Goal: Information Seeking & Learning: Learn about a topic

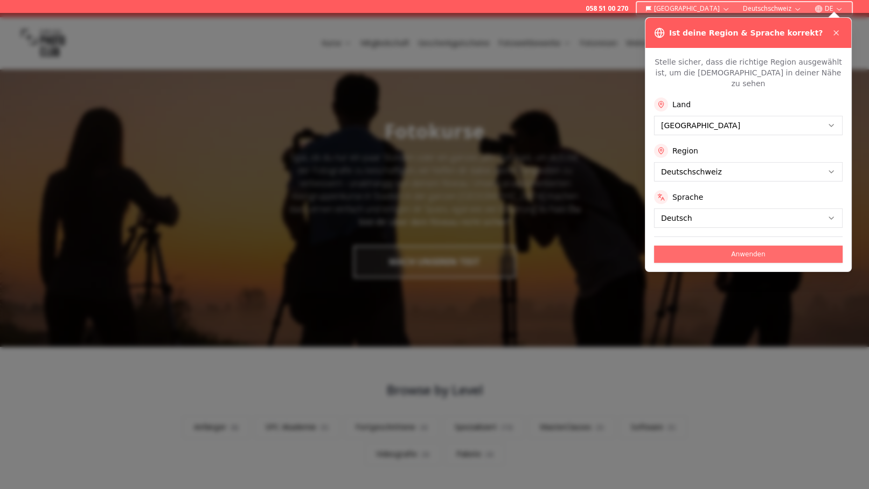
click at [763, 246] on button "Anwenden" at bounding box center [748, 254] width 189 height 17
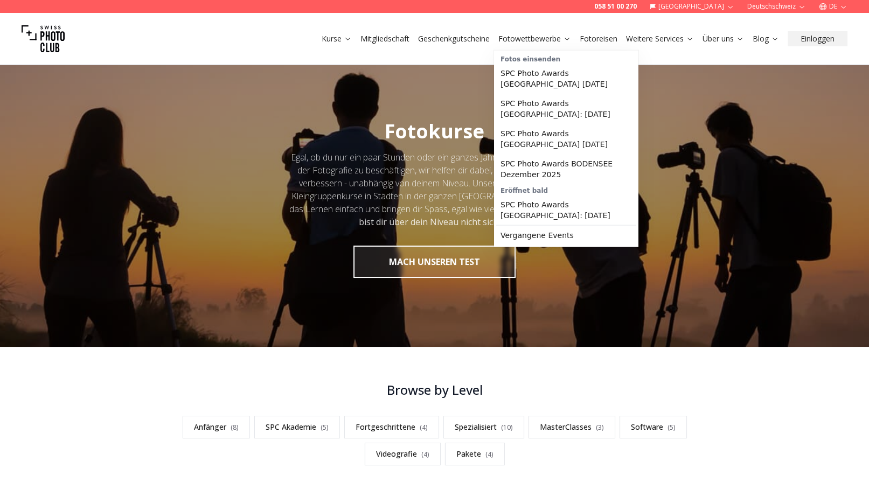
click at [508, 34] on link "Fotowettbewerbe" at bounding box center [534, 38] width 73 height 11
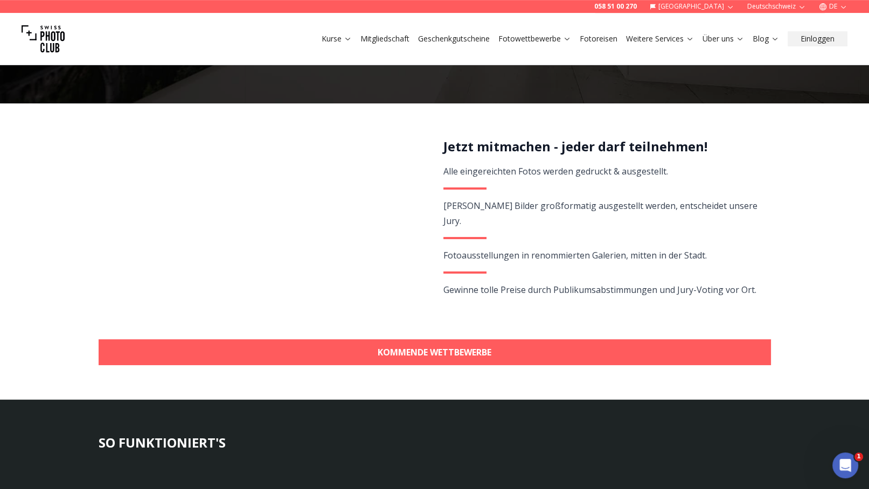
scroll to position [224, 0]
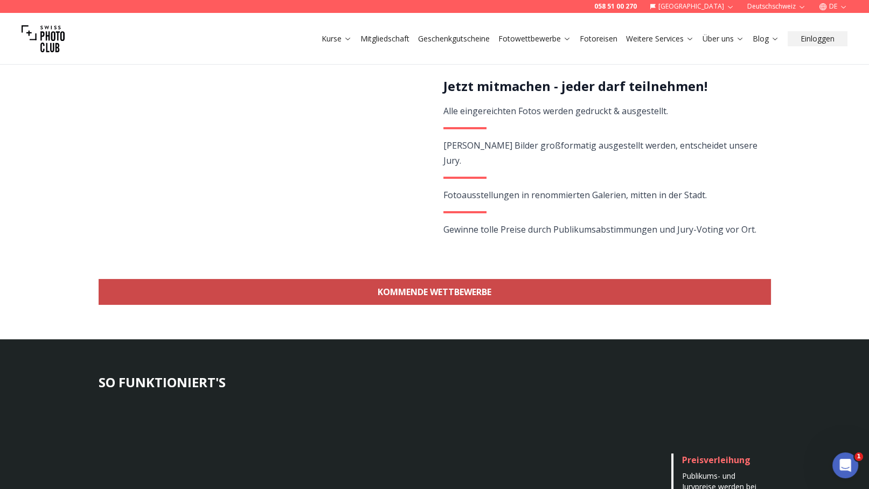
click at [385, 295] on link "KOMMENDE WETTBEWERBE" at bounding box center [435, 292] width 672 height 26
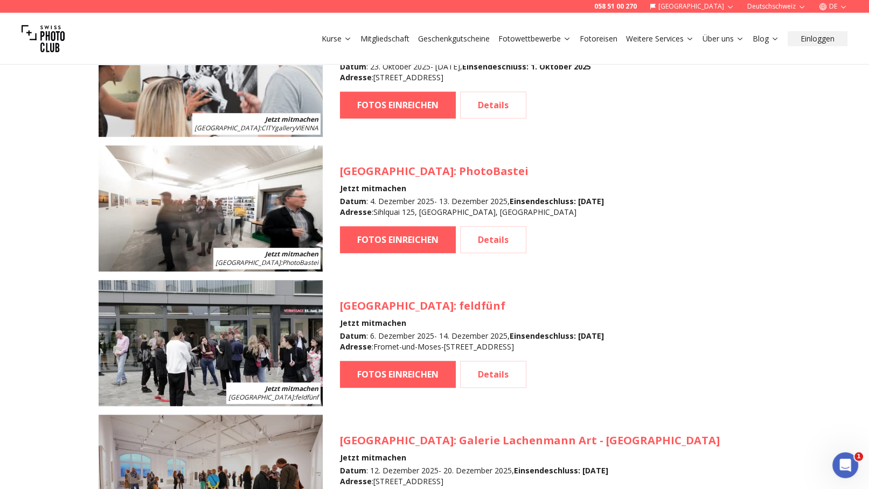
scroll to position [1184, 0]
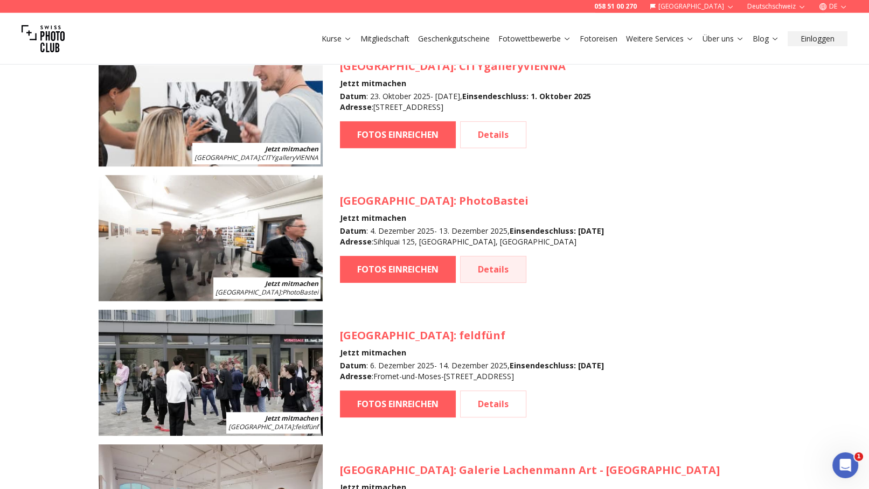
click at [493, 268] on link "Details" at bounding box center [493, 269] width 66 height 27
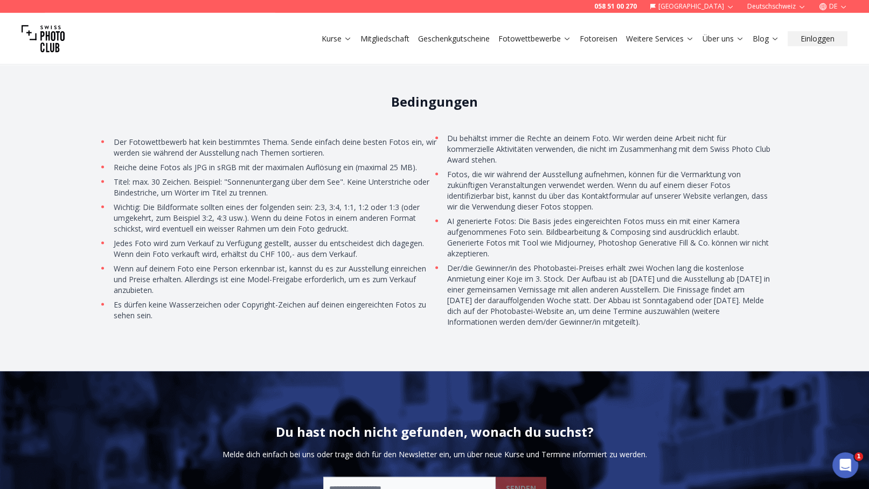
scroll to position [3437, 0]
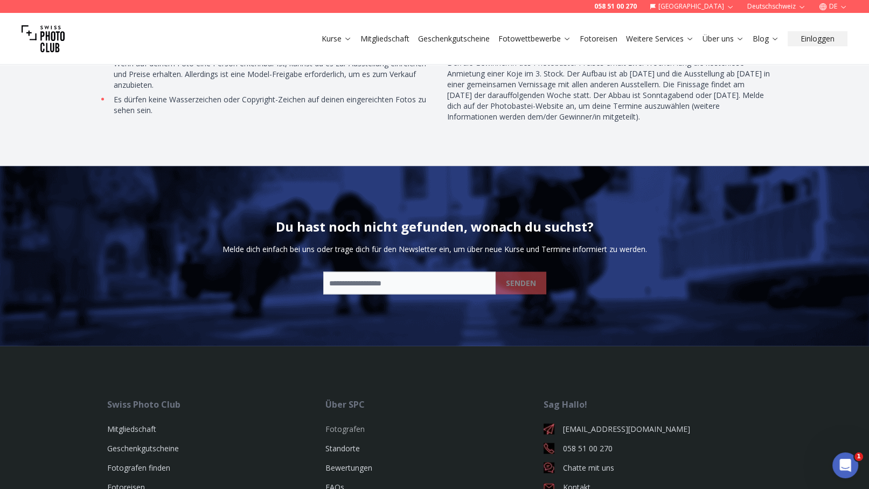
click at [356, 424] on link "Fotografen" at bounding box center [344, 429] width 39 height 10
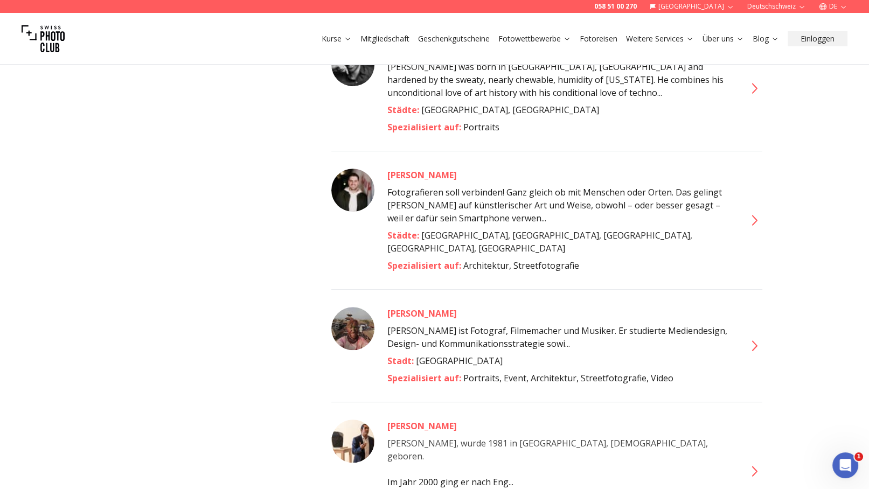
scroll to position [897, 0]
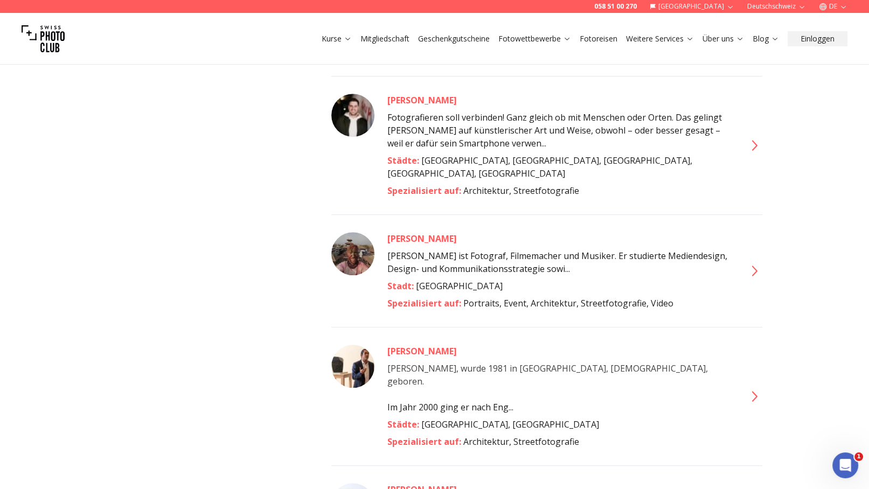
click at [346, 232] on img at bounding box center [352, 253] width 43 height 43
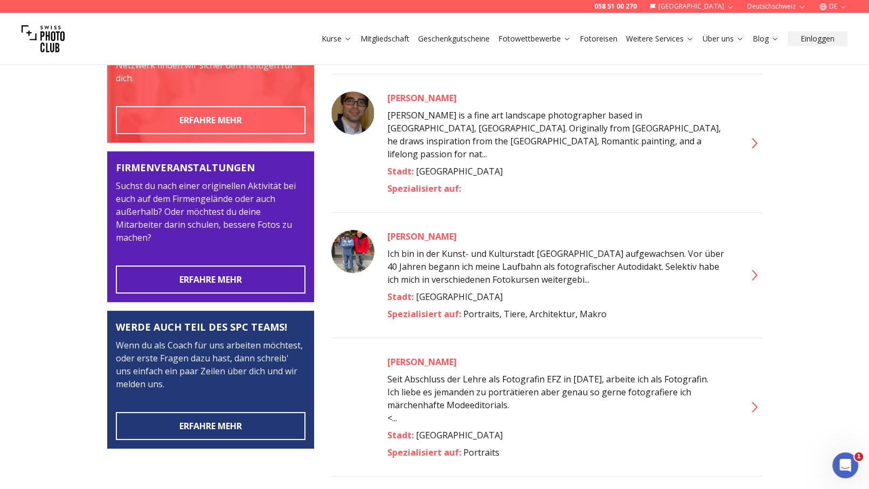
scroll to position [0, 0]
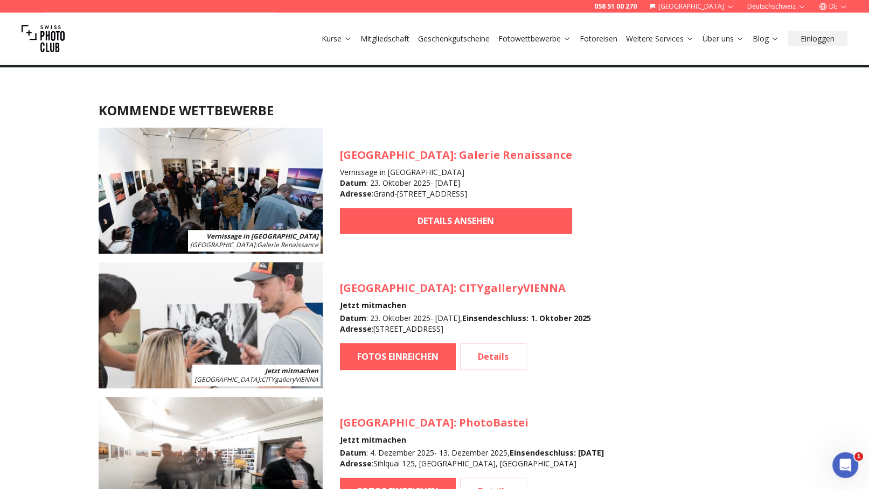
scroll to position [960, 0]
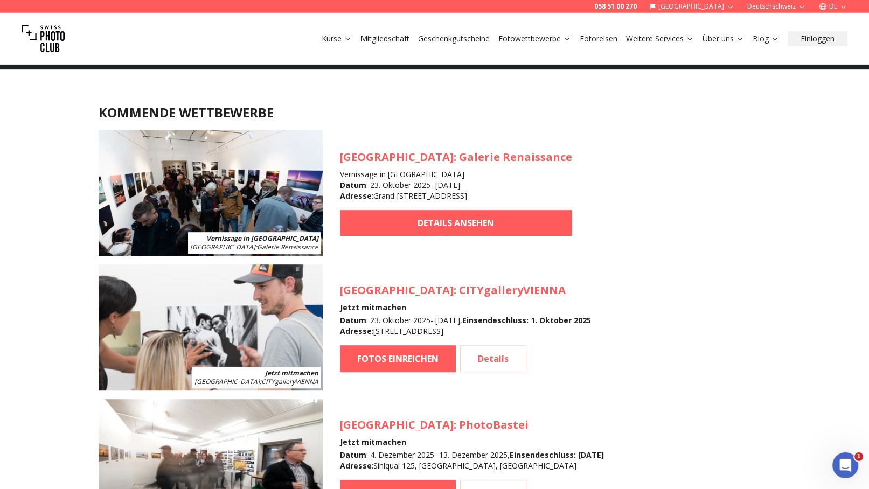
click at [609, 40] on link "Fotoreisen" at bounding box center [599, 38] width 38 height 11
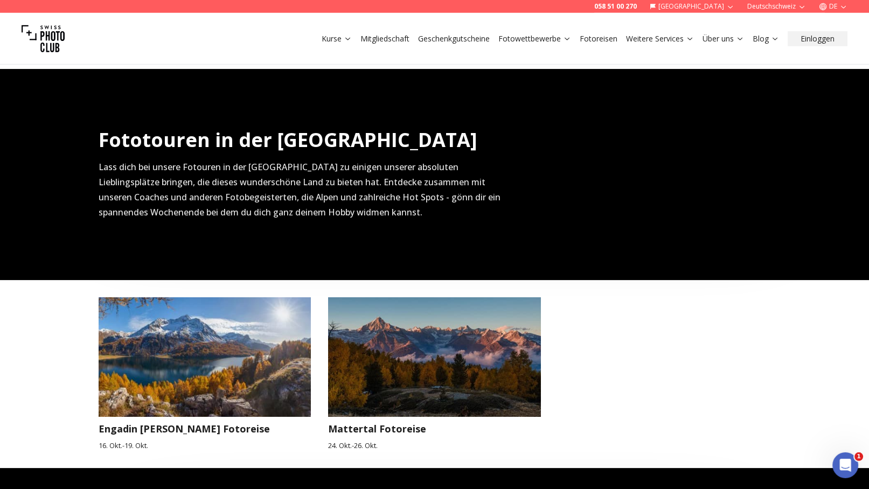
scroll to position [299, 0]
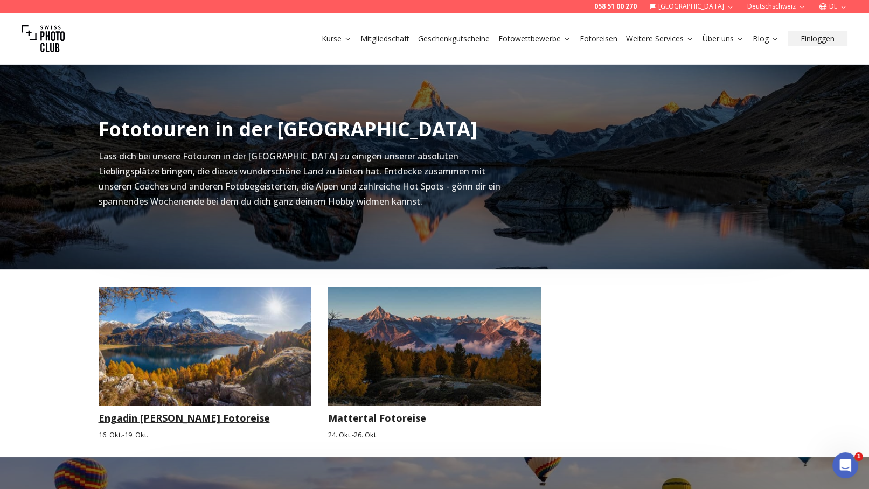
click at [153, 419] on h3 "Engadin [PERSON_NAME] Fotoreise" at bounding box center [205, 418] width 213 height 15
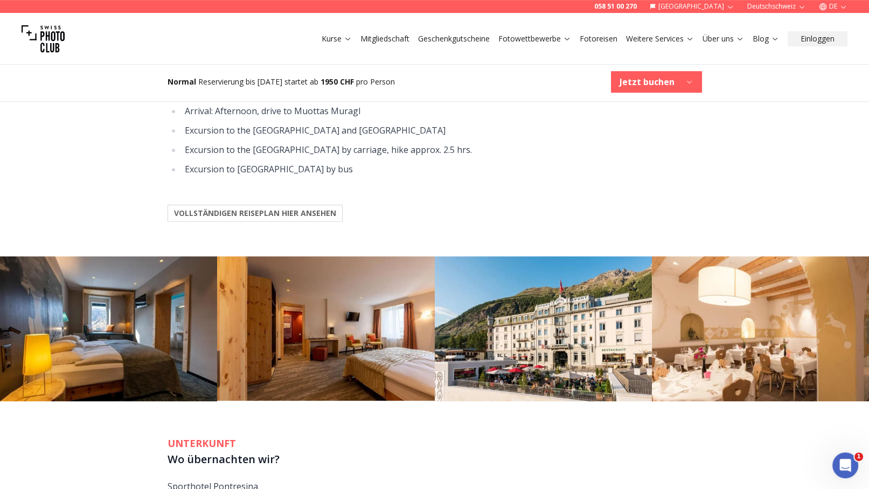
scroll to position [971, 0]
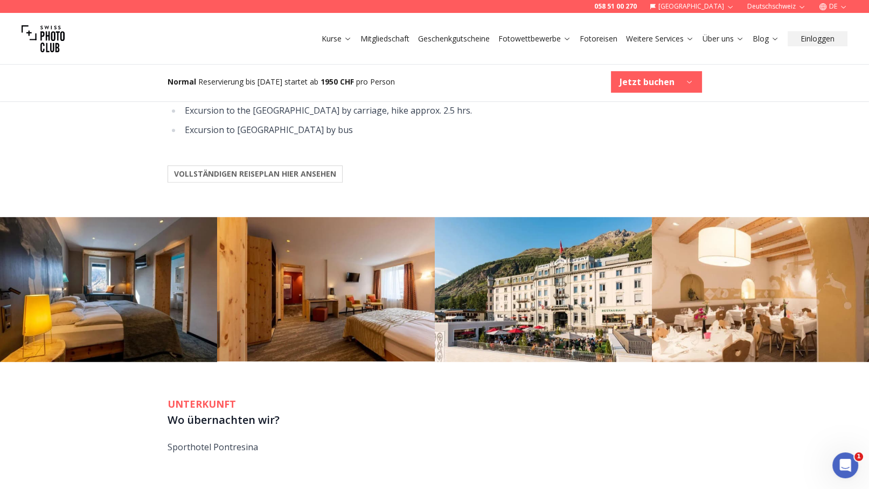
click at [279, 177] on b "VOLLSTÄNDIGEN REISEPLAN HIER ANSEHEN" at bounding box center [255, 174] width 162 height 11
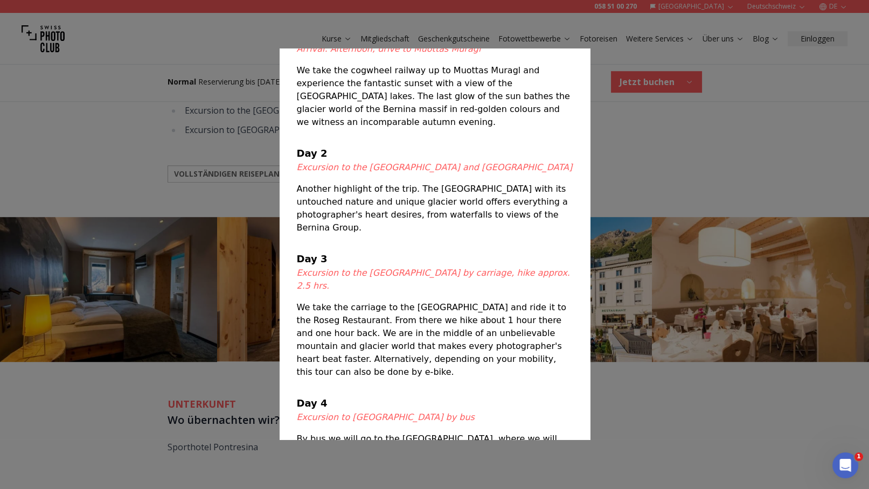
scroll to position [77, 0]
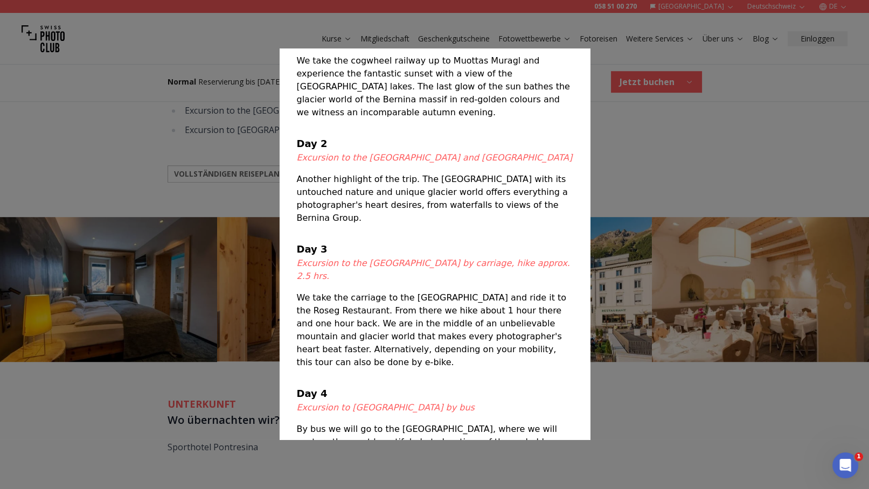
click at [647, 128] on div at bounding box center [434, 244] width 869 height 489
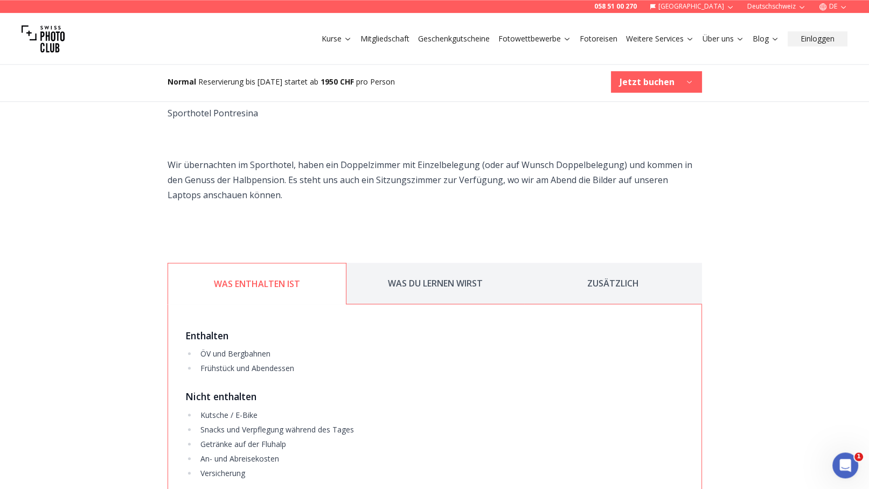
scroll to position [1345, 0]
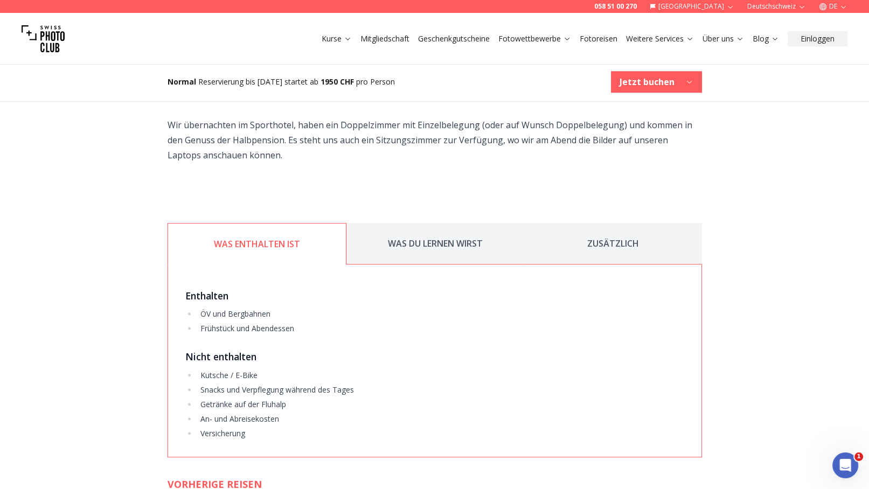
click at [392, 240] on button "WAS DU LERNEN WIRST" at bounding box center [435, 243] width 178 height 41
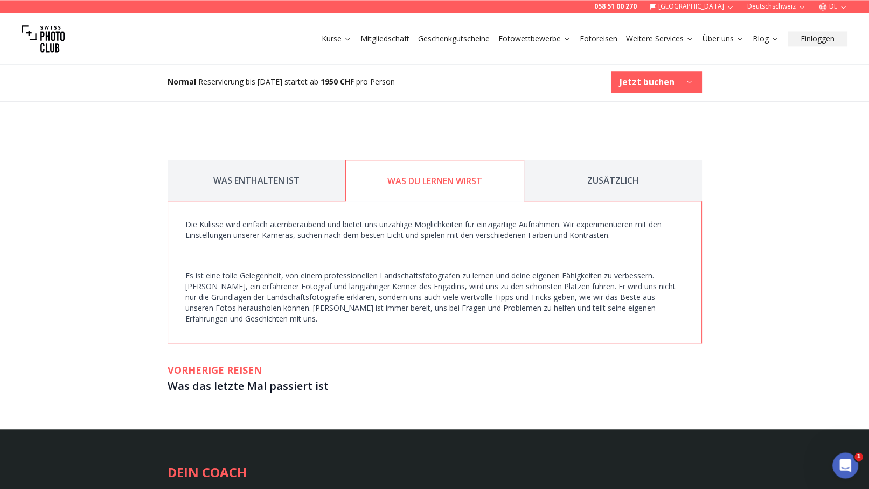
scroll to position [1195, 0]
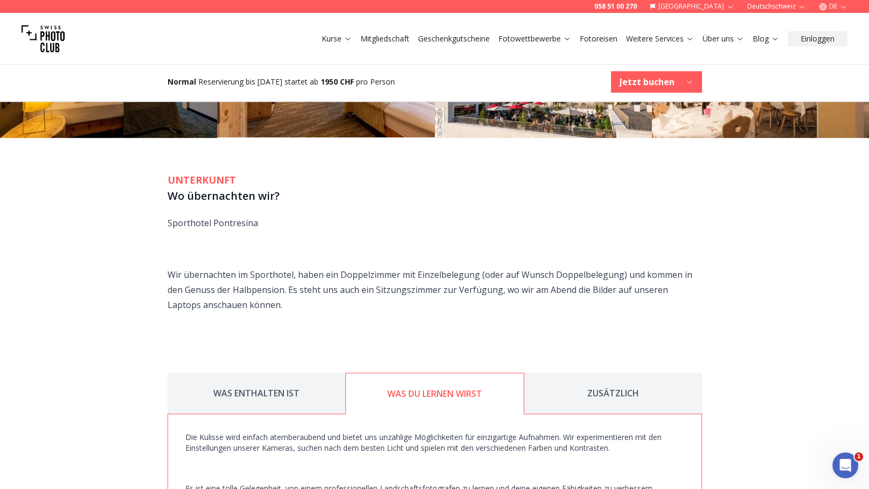
click at [618, 389] on button "ZUSÄTZLICH" at bounding box center [613, 393] width 178 height 41
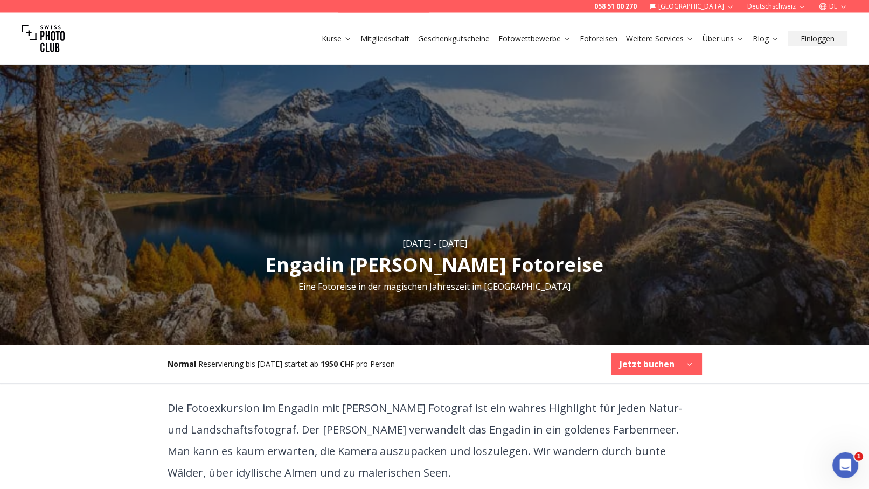
scroll to position [0, 0]
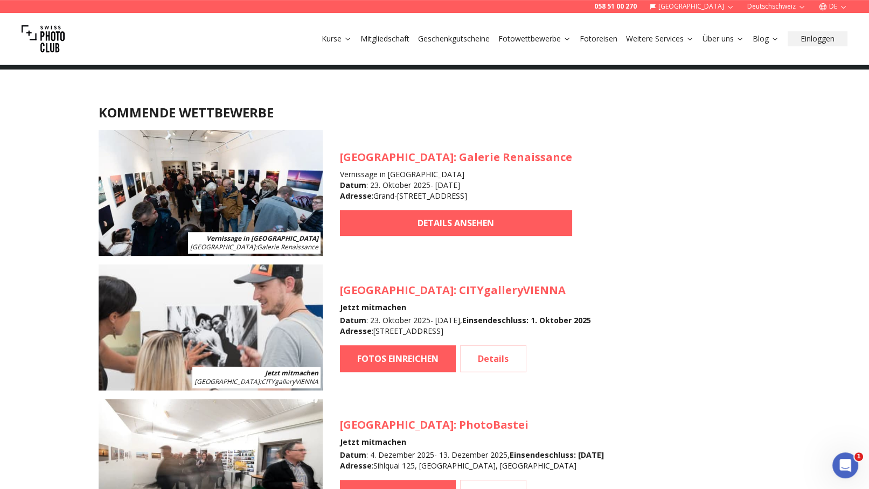
scroll to position [960, 0]
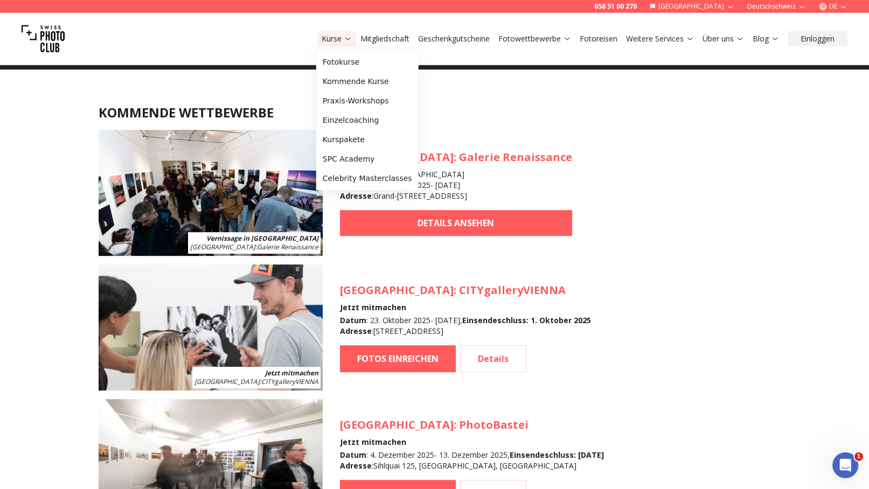
click at [336, 41] on link "Kurse" at bounding box center [337, 38] width 30 height 11
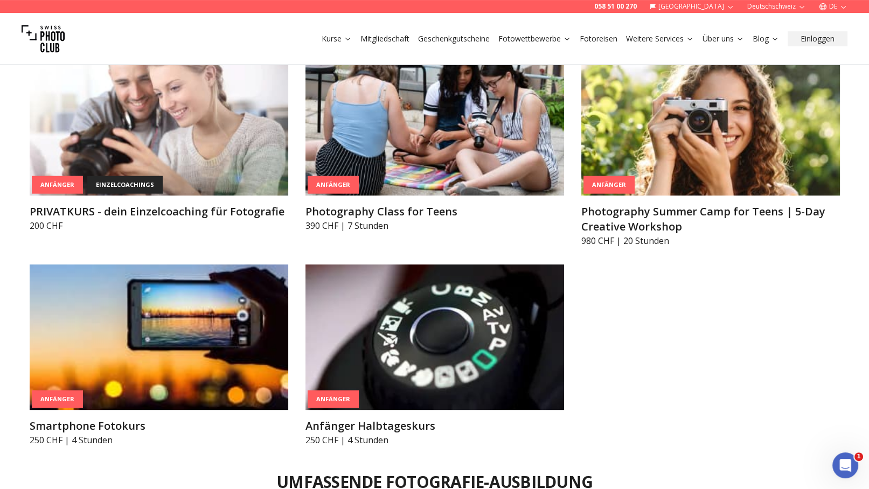
scroll to position [822, 0]
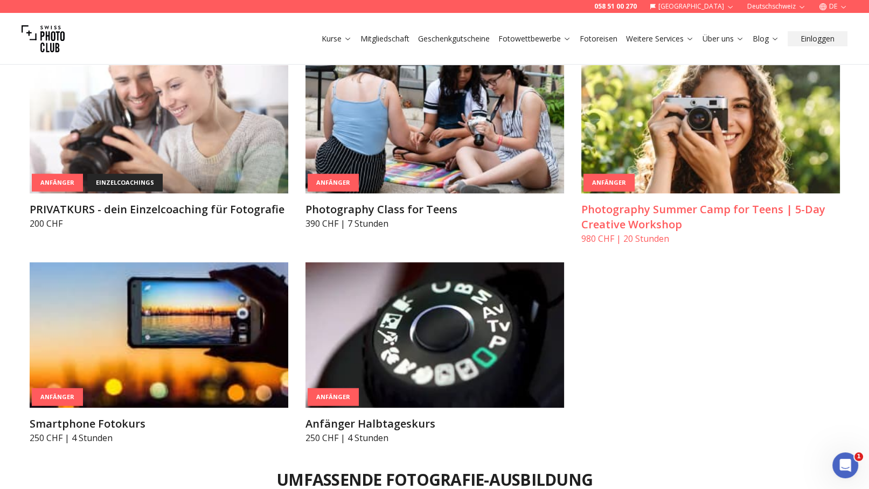
click at [621, 216] on h3 "Photography Summer Camp for Teens | 5-Day Creative Workshop" at bounding box center [710, 217] width 259 height 30
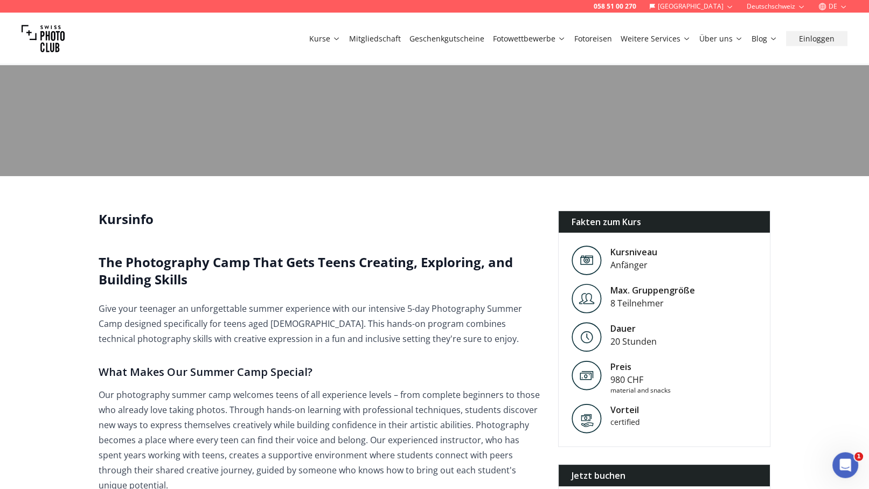
scroll to position [149, 0]
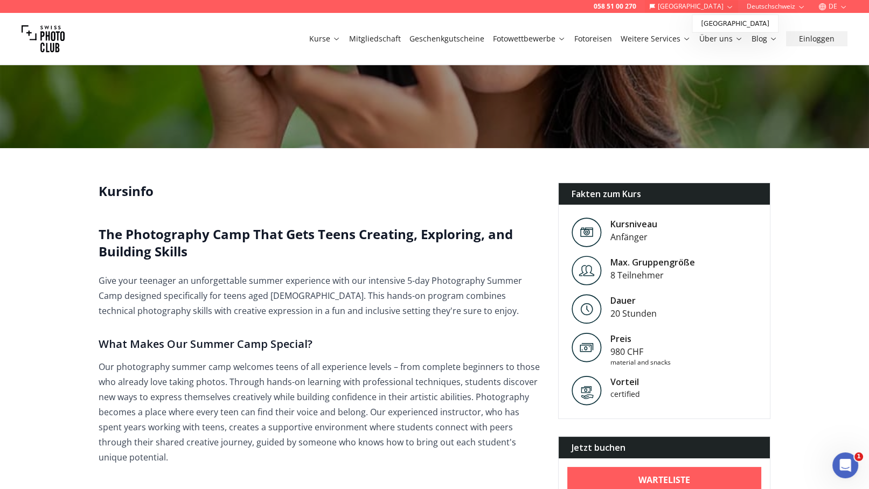
click at [730, 6] on icon "button" at bounding box center [730, 7] width 8 height 8
click at [706, 22] on link "[GEOGRAPHIC_DATA]" at bounding box center [735, 23] width 81 height 13
